Goal: Find specific page/section: Find specific page/section

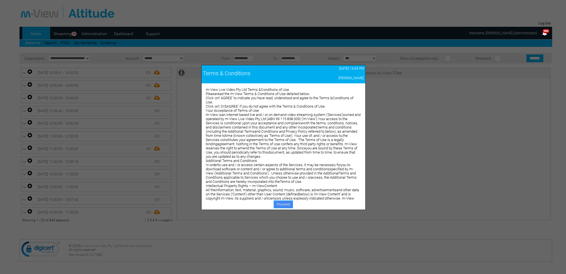
click at [283, 205] on link "Proceed" at bounding box center [283, 204] width 19 height 8
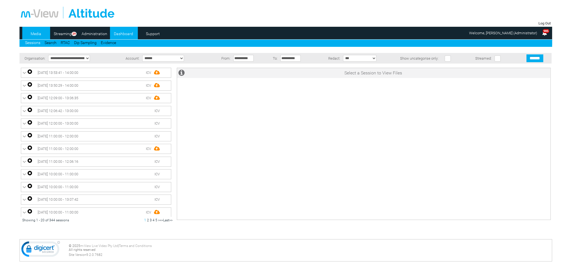
click at [121, 34] on link "Dashboard" at bounding box center [123, 34] width 27 height 8
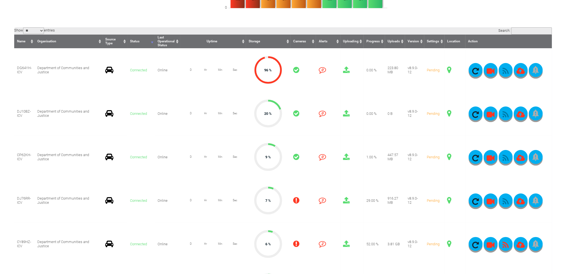
scroll to position [139, 0]
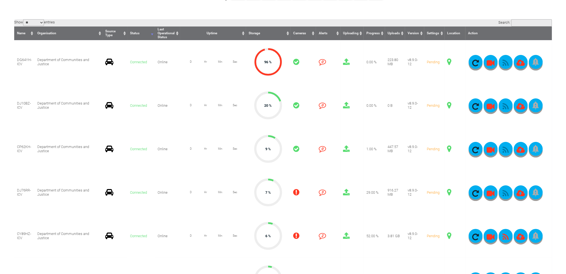
click at [449, 192] on span at bounding box center [449, 192] width 4 height 7
click at [449, 61] on span at bounding box center [449, 61] width 4 height 7
click at [450, 106] on span at bounding box center [449, 105] width 4 height 7
click at [450, 61] on span at bounding box center [449, 61] width 4 height 7
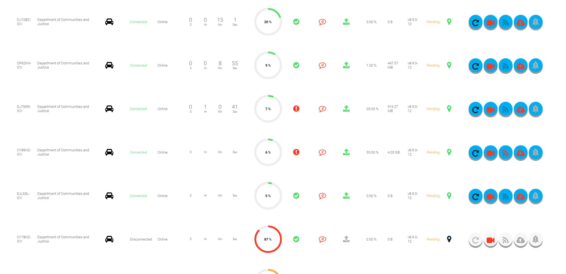
scroll to position [251, 0]
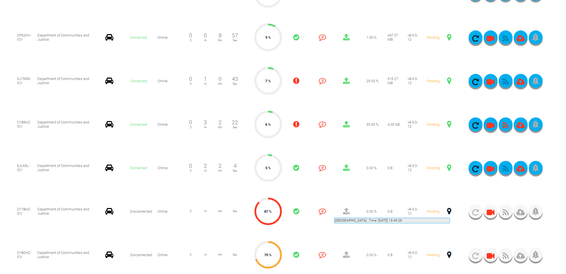
click at [450, 211] on span at bounding box center [449, 211] width 4 height 7
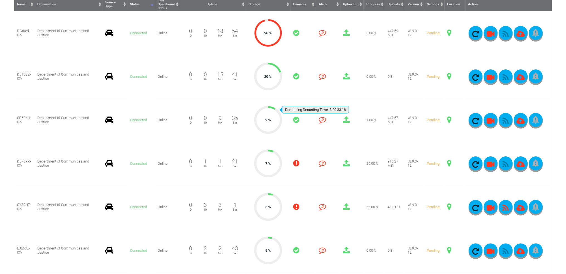
scroll to position [167, 0]
